Goal: Navigation & Orientation: Find specific page/section

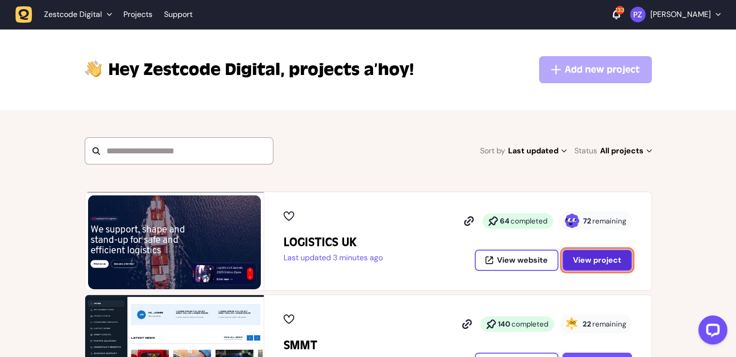
click at [592, 262] on span "View project" at bounding box center [597, 261] width 48 height 8
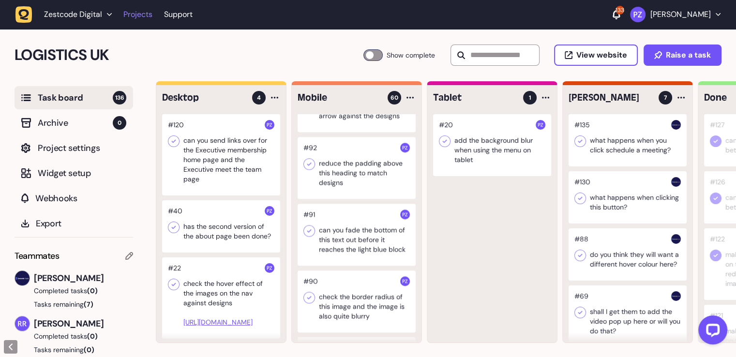
click at [139, 9] on link "Projects" at bounding box center [137, 14] width 29 height 17
click at [143, 10] on link "Projects" at bounding box center [137, 14] width 29 height 17
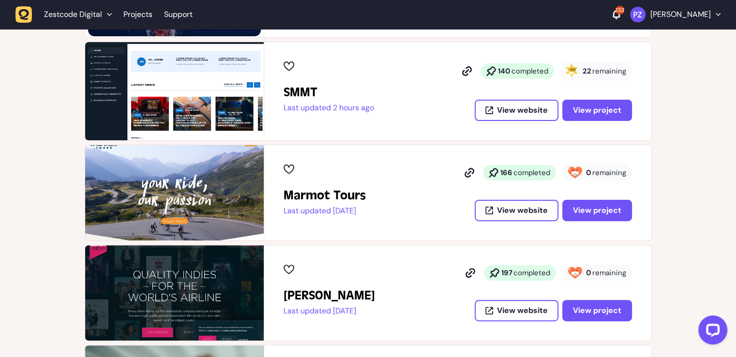
scroll to position [387, 0]
